Goal: Find specific page/section: Find specific page/section

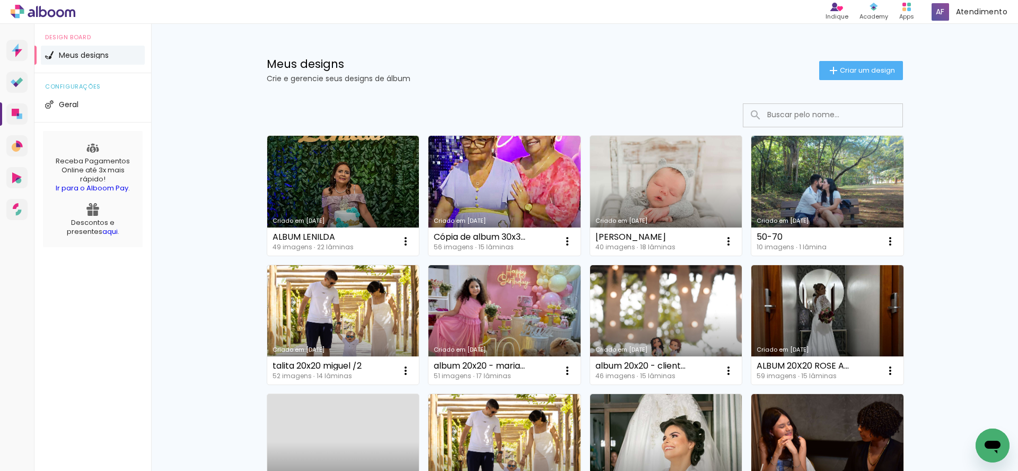
click at [798, 120] on input at bounding box center [837, 115] width 151 height 22
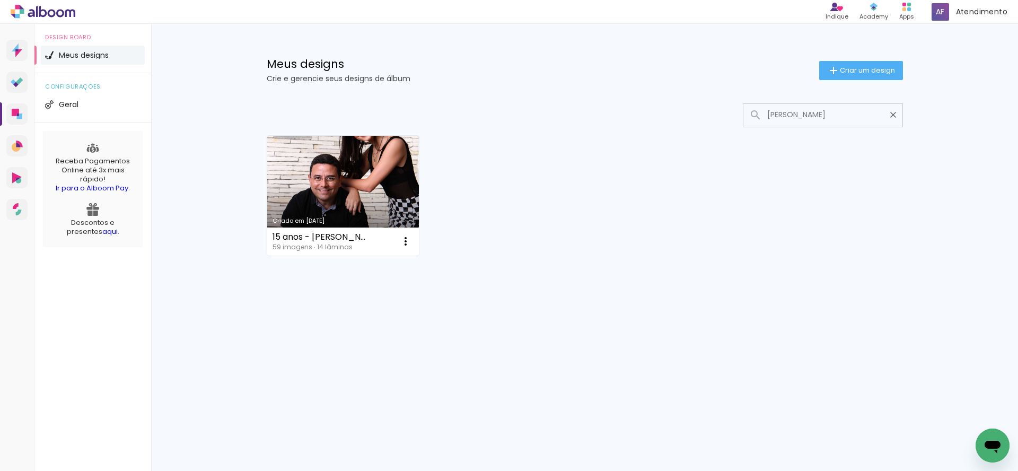
type input "[PERSON_NAME]"
drag, startPoint x: 825, startPoint y: 113, endPoint x: 611, endPoint y: 110, distance: 213.6
click at [611, 110] on div at bounding box center [585, 115] width 636 height 24
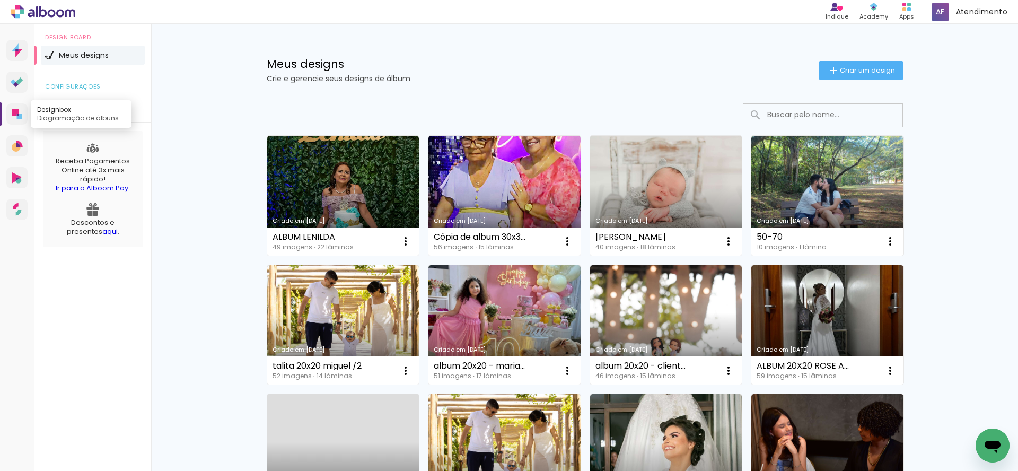
click at [12, 112] on icon at bounding box center [15, 112] width 7 height 7
click at [787, 112] on input at bounding box center [837, 115] width 151 height 22
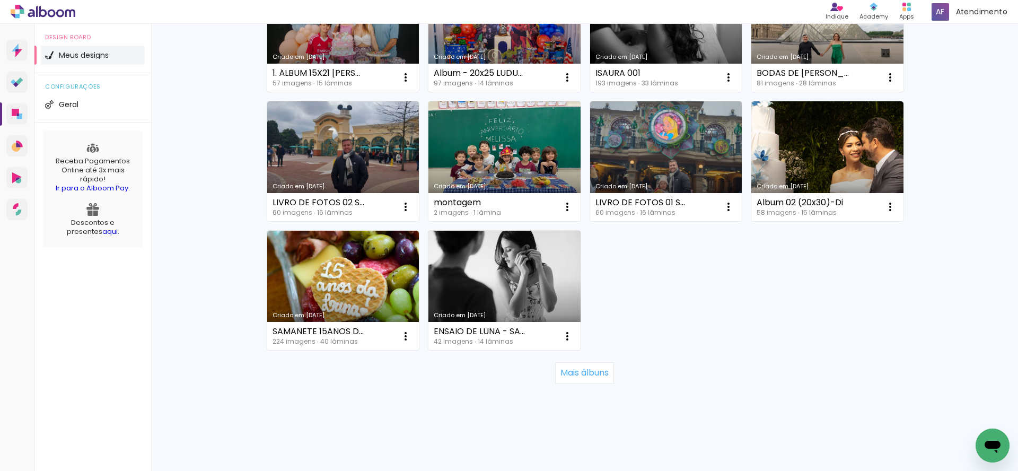
scroll to position [680, 0]
click at [0, 0] on slot "Mais álbuns" at bounding box center [0, 0] width 0 height 0
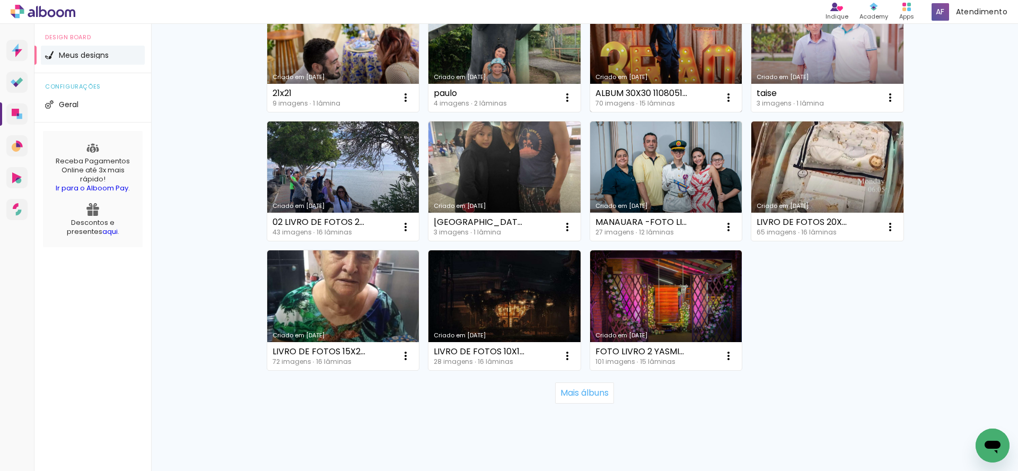
scroll to position [1435, 0]
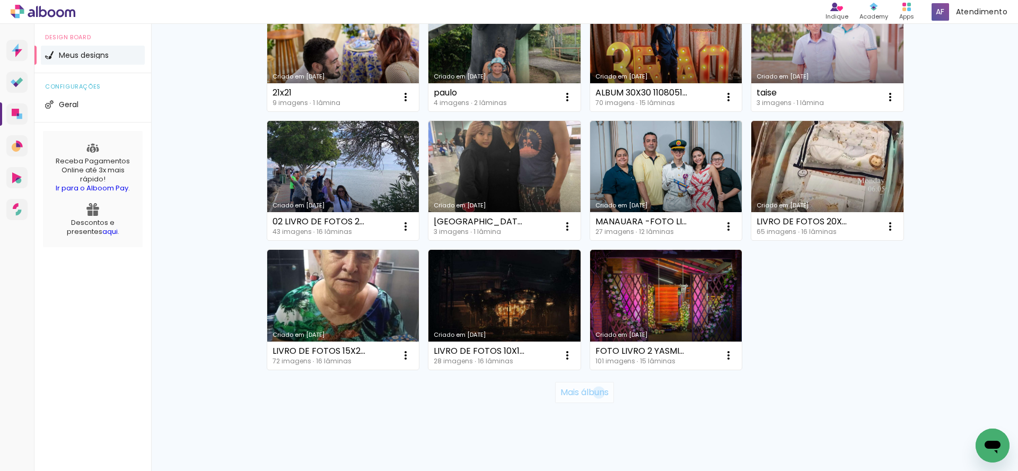
click at [0, 0] on slot "Mais álbuns" at bounding box center [0, 0] width 0 height 0
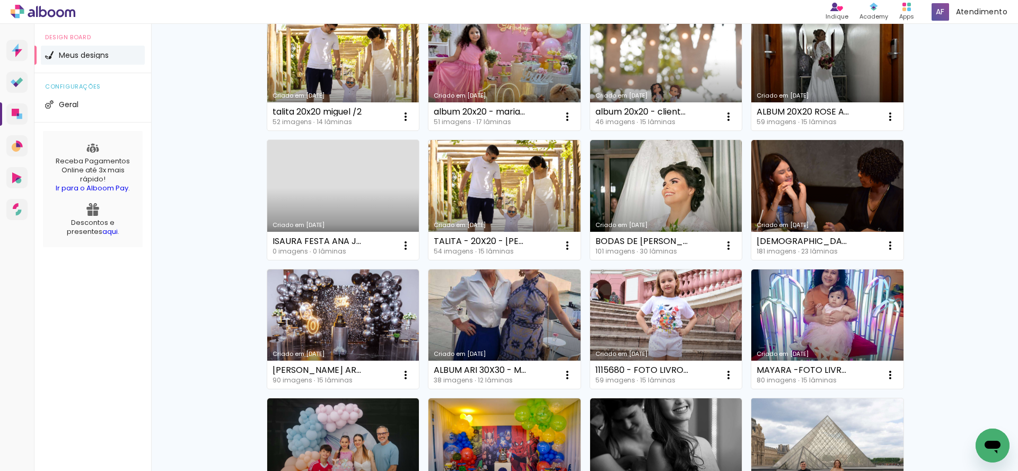
scroll to position [255, 0]
